Goal: Task Accomplishment & Management: Manage account settings

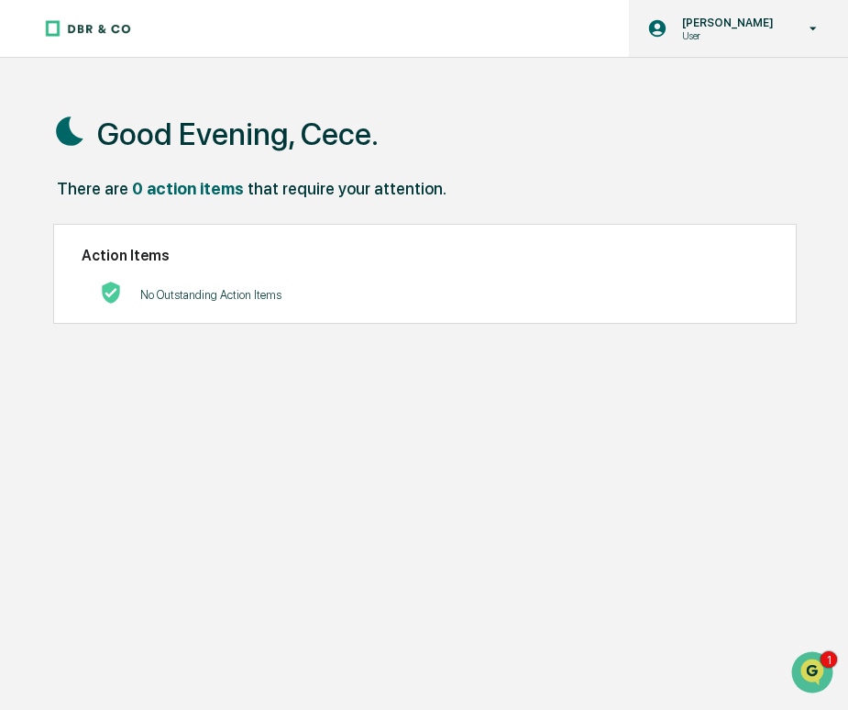
click at [709, 40] on p "User" at bounding box center [726, 35] width 116 height 13
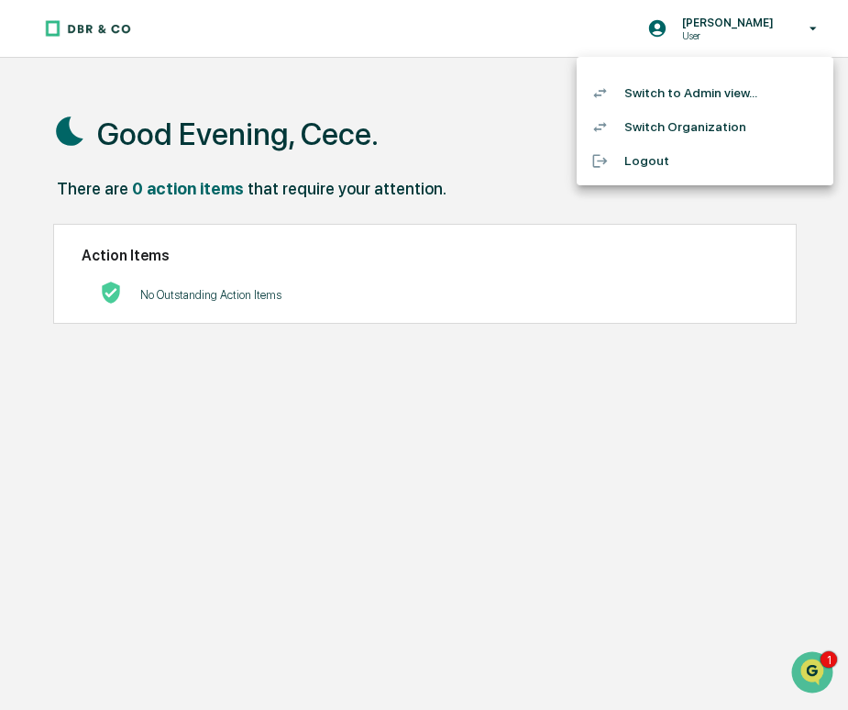
click at [716, 94] on li "Switch to Admin view..." at bounding box center [705, 93] width 257 height 34
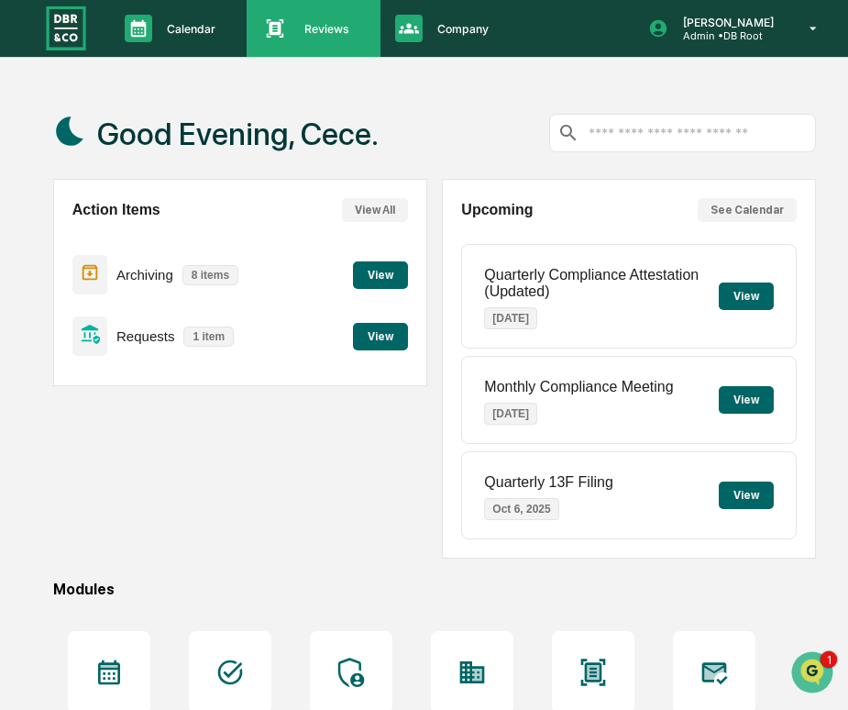
click at [298, 37] on div "Reviews Approval Management" at bounding box center [311, 29] width 115 height 28
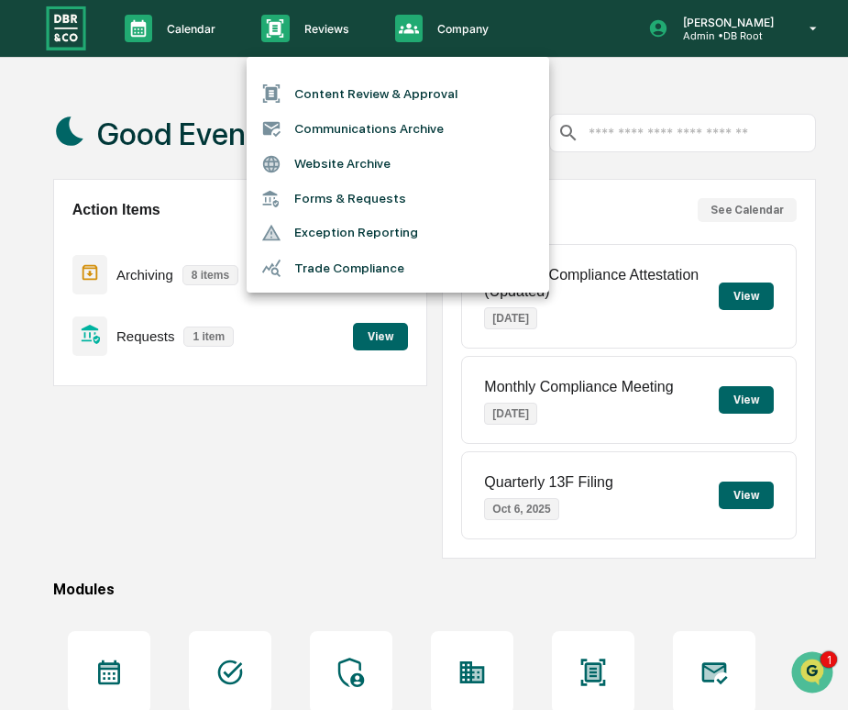
click at [306, 99] on li "Content Review & Approval" at bounding box center [398, 93] width 303 height 35
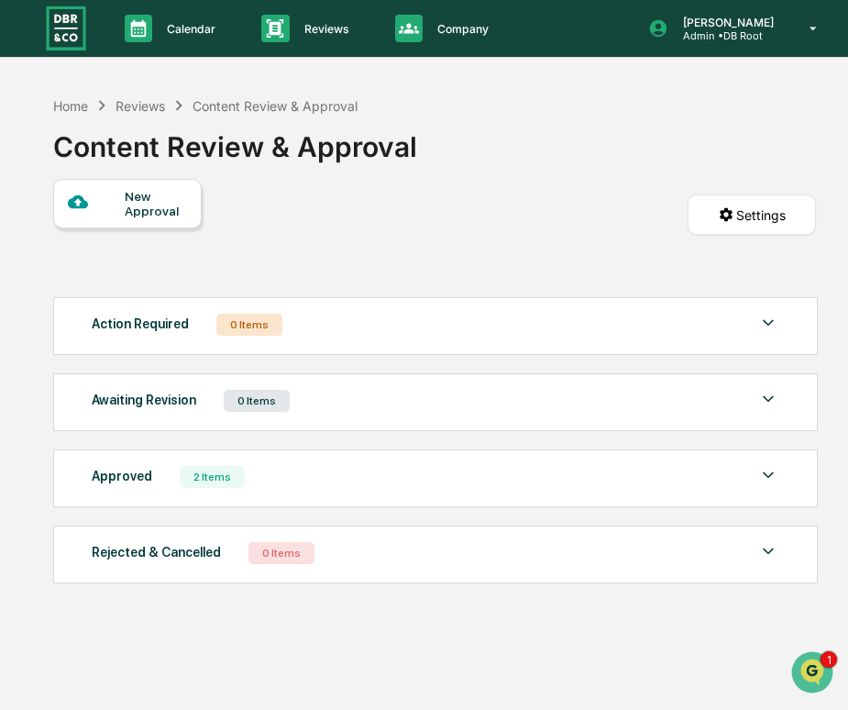
click at [360, 501] on div "Approved 2 Items File Name Review Id Created Date Requested By Compliance Owner…" at bounding box center [436, 478] width 766 height 58
click at [367, 486] on div "Approved 2 Items" at bounding box center [435, 477] width 687 height 26
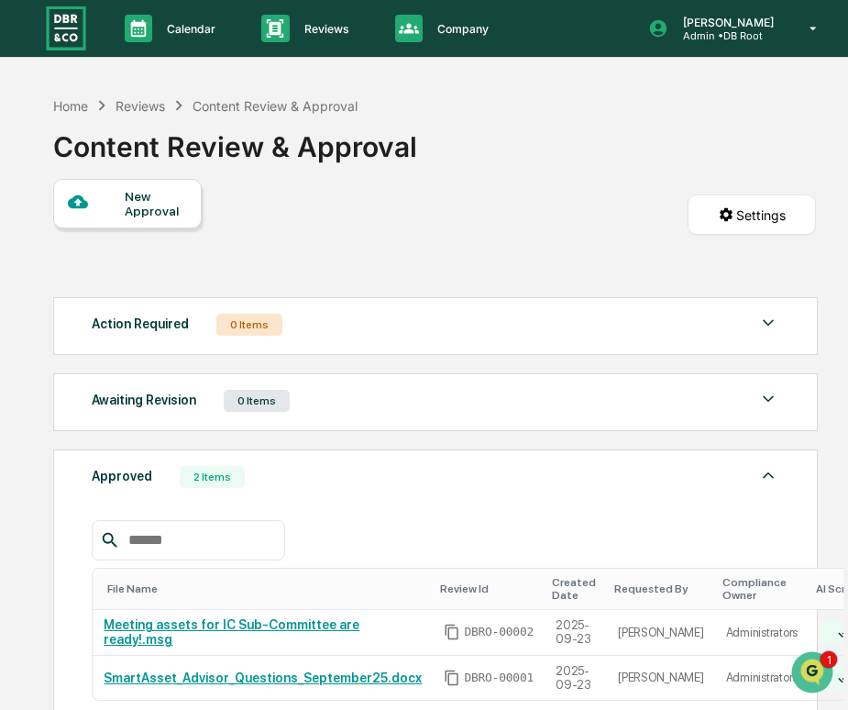
click at [367, 486] on div "Approved 2 Items" at bounding box center [435, 477] width 687 height 26
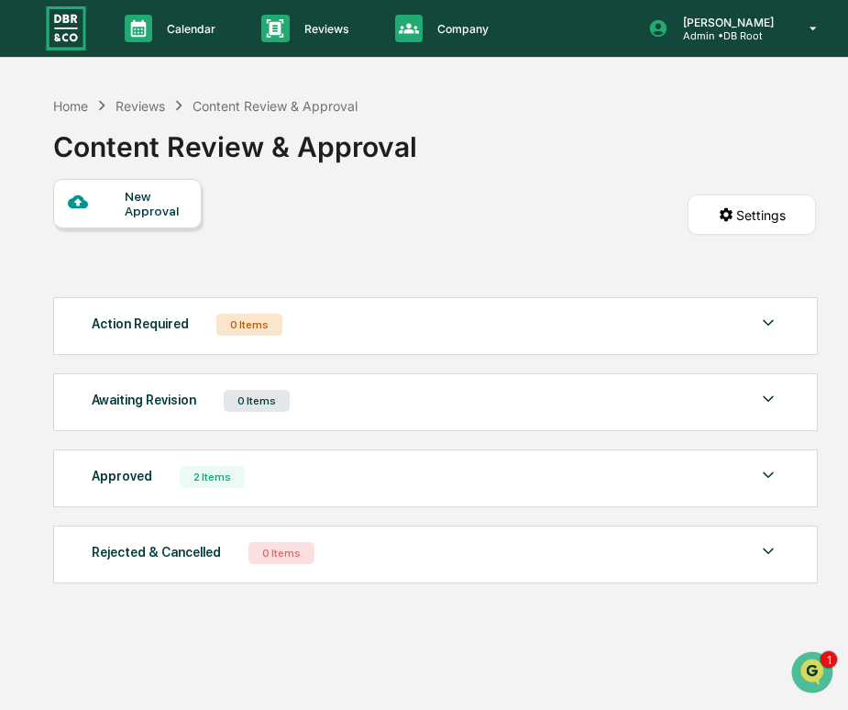
click at [413, 508] on div "Action Required 0 Items No data to display Show 5 Page 1 of 0 |< < > >| Awaitin…" at bounding box center [435, 440] width 764 height 305
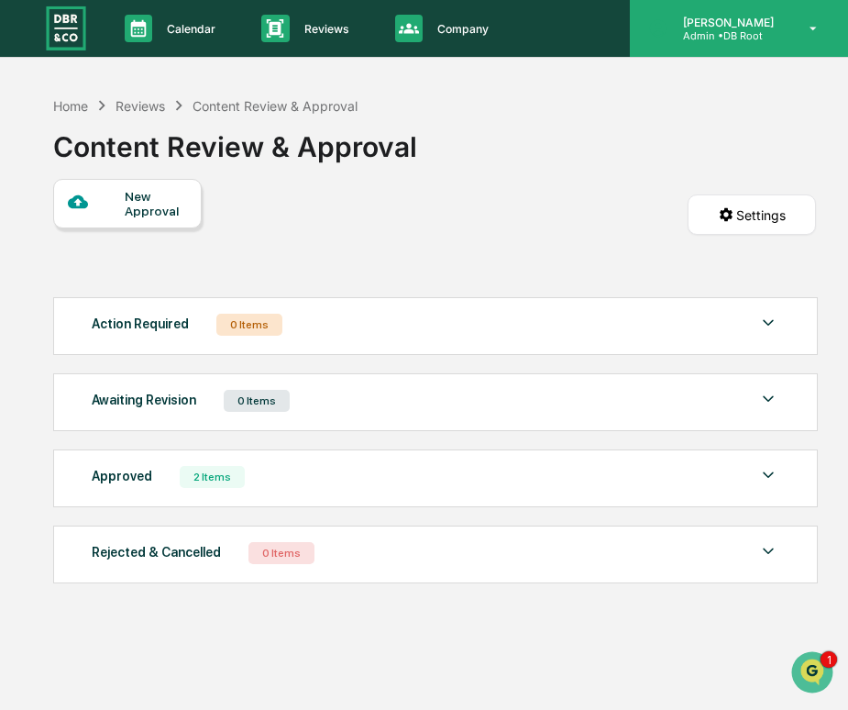
click at [737, 41] on div "[PERSON_NAME] Admin • DB Root" at bounding box center [739, 28] width 218 height 57
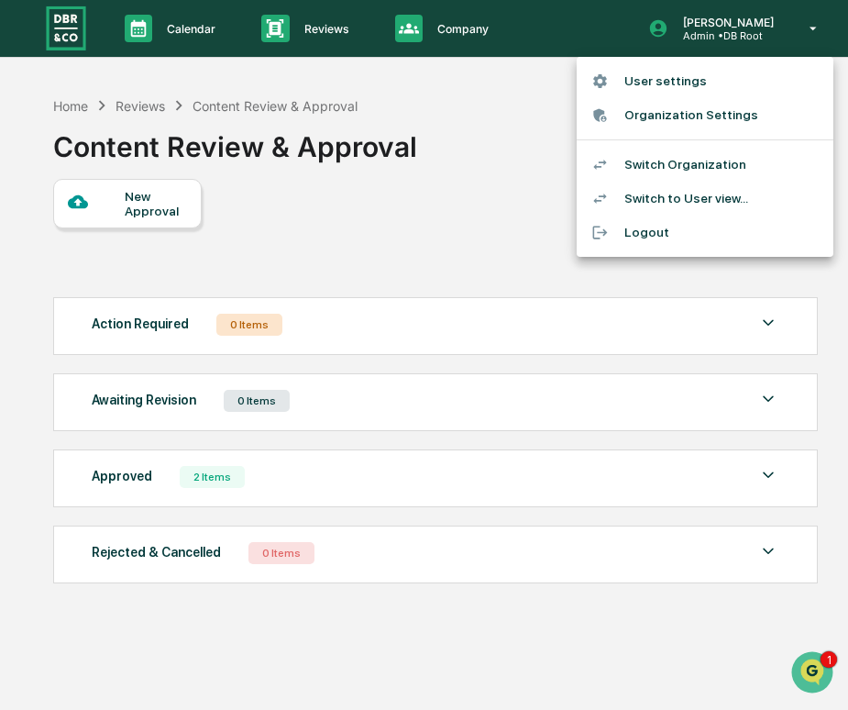
click at [666, 172] on li "Switch Organization" at bounding box center [705, 165] width 257 height 34
